Goal: Information Seeking & Learning: Find specific fact

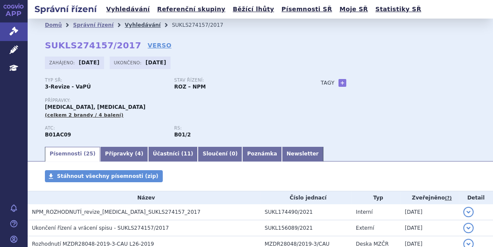
click at [130, 23] on link "Vyhledávání" at bounding box center [143, 25] width 36 height 6
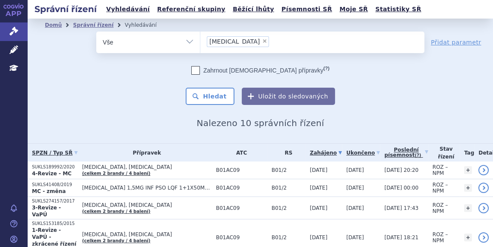
click at [262, 40] on span "×" at bounding box center [264, 40] width 5 height 5
click at [200, 40] on select "Flolan" at bounding box center [200, 42] width 0 height 22
select select
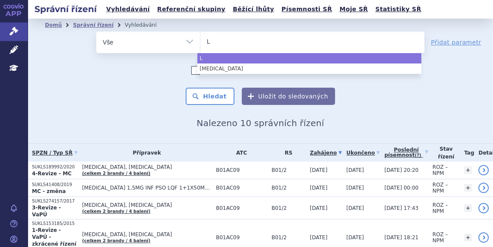
type input "Ly"
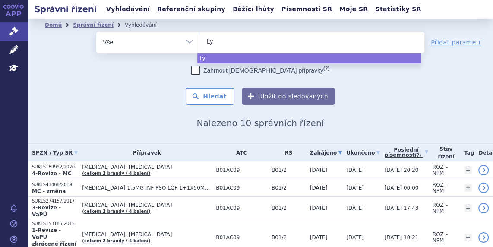
type input "Lyn"
type input "Lynp"
type input "Lynpa"
type input "Lynparz"
type input "Lynparza"
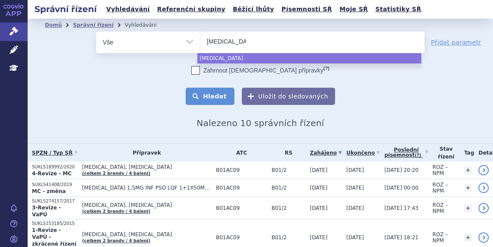
select select "Lynparza"
click at [210, 92] on button "Hledat" at bounding box center [210, 96] width 49 height 17
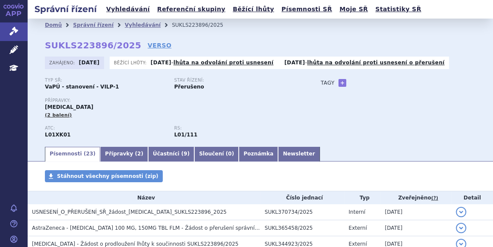
scroll to position [92, 0]
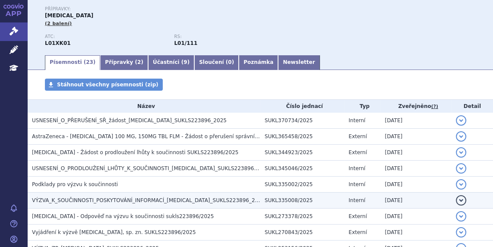
click at [58, 197] on span "VÝZVA_K_SOUČINNOSTI_POSKYTOVÁNÍ_INFORMACÍ_[MEDICAL_DATA]_SUKLS223896_2025" at bounding box center [148, 200] width 233 height 6
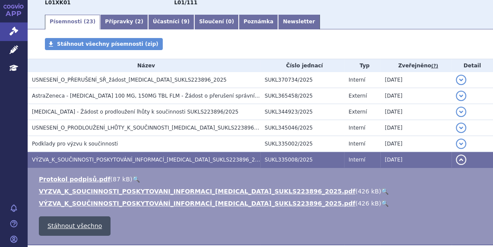
scroll to position [144, 0]
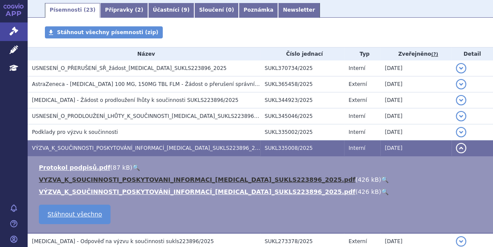
click at [88, 181] on link "VYZVA_K_SOUCINNOSTI_POSKYTOVANI_INFORMACI_[MEDICAL_DATA]_SUKLS223896_2025.pdf" at bounding box center [197, 179] width 317 height 7
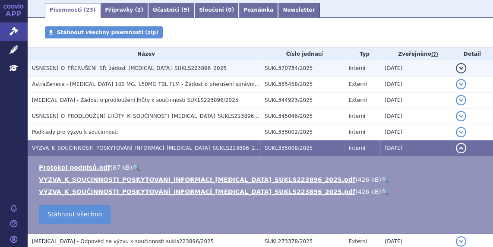
click at [116, 68] on span "USNESENÍ_O_PŘERUŠENÍ_SŘ_žádost_[MEDICAL_DATA]_SUKLS223896_2025" at bounding box center [129, 68] width 195 height 6
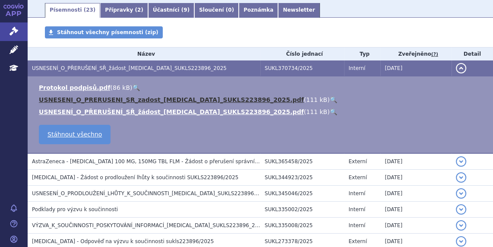
click at [105, 102] on link "USNESENI_O_PRERUSENI_SR_zadost_[MEDICAL_DATA]_SUKLS223896_2025.pdf" at bounding box center [171, 99] width 265 height 7
click at [101, 100] on link "USNESENI_O_PRERUSENI_SR_zadost_[MEDICAL_DATA]_SUKLS223896_2025.pdf" at bounding box center [171, 99] width 265 height 7
